Goal: Information Seeking & Learning: Learn about a topic

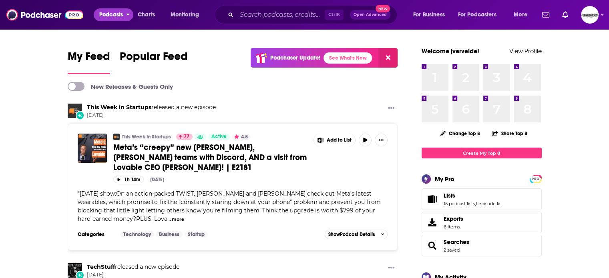
click at [113, 12] on span "Podcasts" at bounding box center [111, 14] width 24 height 11
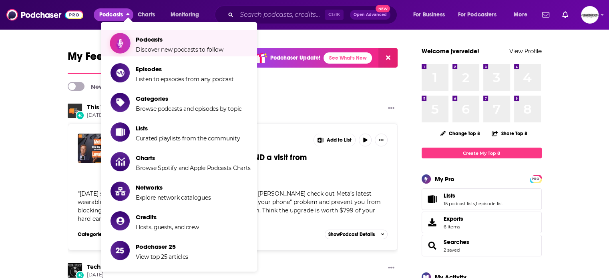
click at [143, 44] on span "Podcasts Discover new podcasts to follow" at bounding box center [180, 43] width 88 height 20
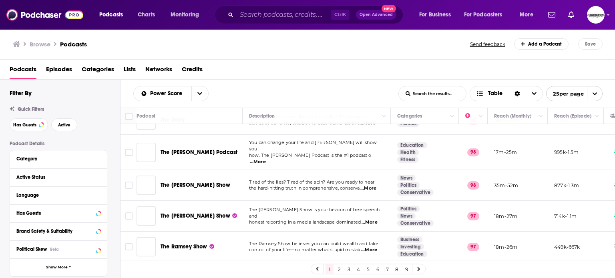
scroll to position [240, 0]
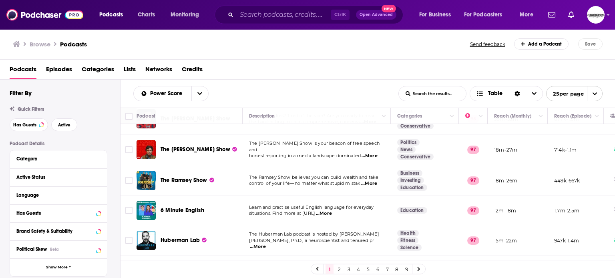
click at [226, 52] on div "Browse Podcasts Send feedback Add a Podcast Save" at bounding box center [308, 44] width 616 height 31
click at [252, 12] on input "Search podcasts, credits, & more..." at bounding box center [284, 14] width 94 height 13
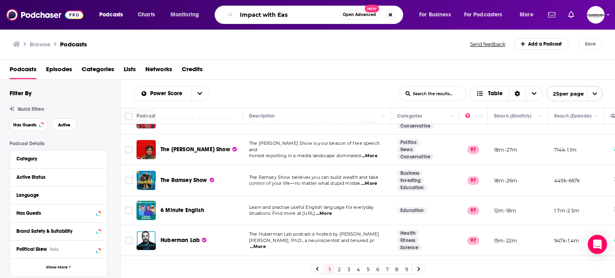
type input "Impact with Ease"
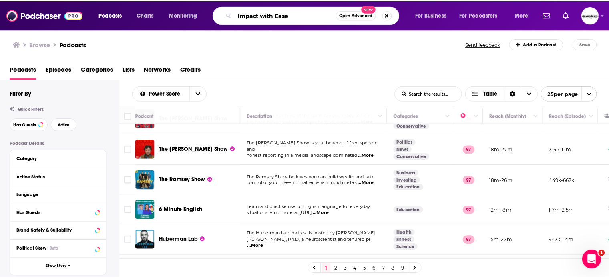
scroll to position [0, 0]
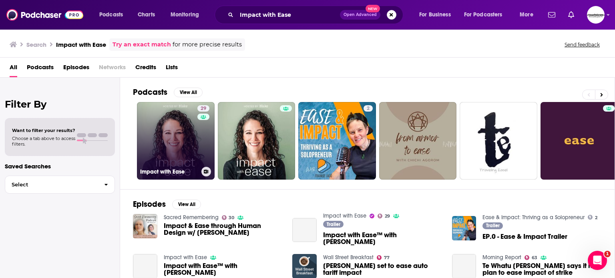
click at [184, 137] on link "29 Impact with Ease" at bounding box center [176, 141] width 78 height 78
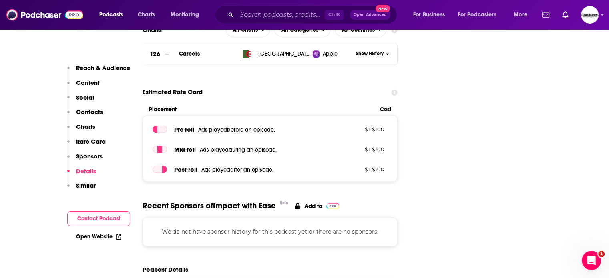
scroll to position [1001, 0]
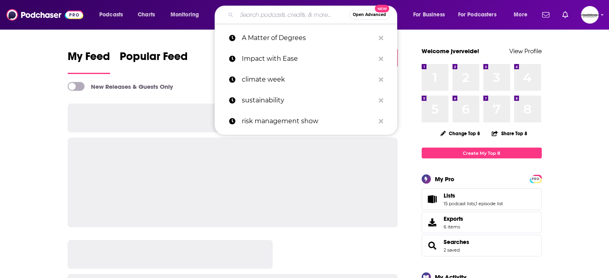
click at [268, 10] on input "Search podcasts, credits, & more..." at bounding box center [293, 14] width 113 height 13
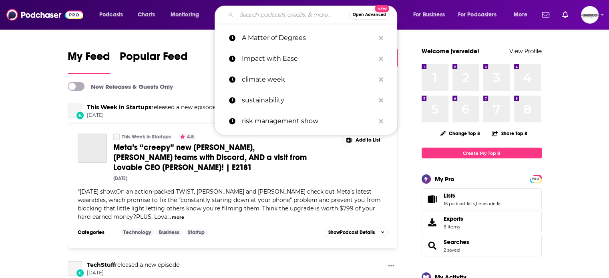
paste input "Silicon Valley Tech Talks Podcast."
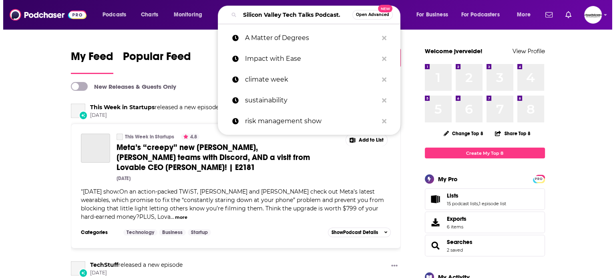
scroll to position [0, 8]
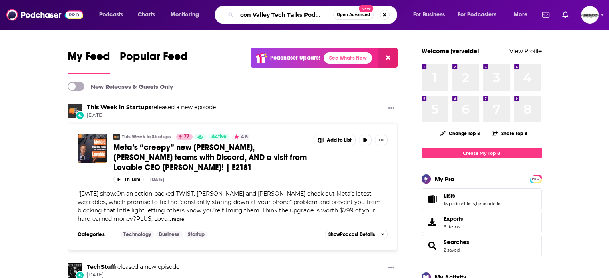
type input "Silicon Valley Tech Talks Podcast."
